Goal: Find specific page/section: Find specific page/section

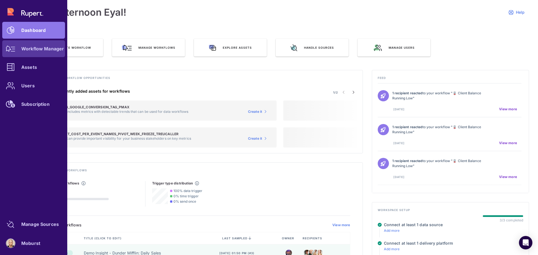
click at [29, 53] on link "Workflow Manager" at bounding box center [33, 48] width 63 height 17
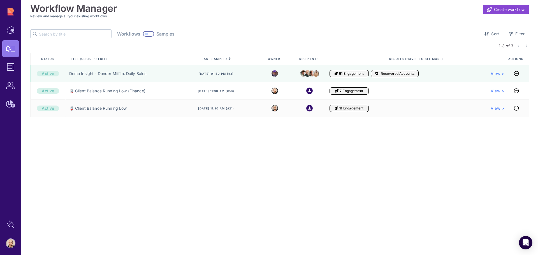
click at [320, 29] on div "Workflows Samples Sort Filter" at bounding box center [279, 33] width 499 height 9
